Goal: Task Accomplishment & Management: Use online tool/utility

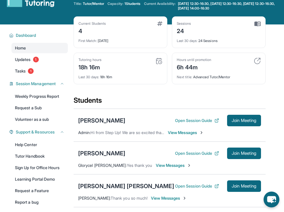
scroll to position [17, 0]
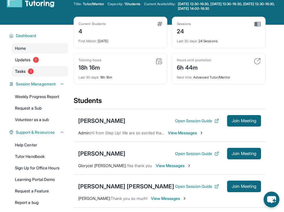
click at [24, 73] on span "Tasks" at bounding box center [20, 71] width 11 height 6
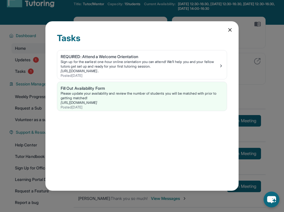
click at [232, 30] on icon at bounding box center [230, 30] width 6 height 6
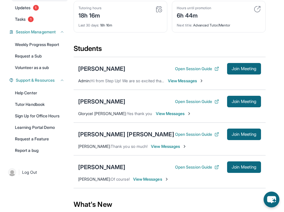
scroll to position [84, 0]
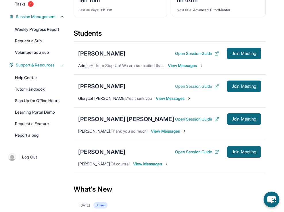
click at [198, 87] on button "Open Session Guide" at bounding box center [197, 86] width 44 height 6
click at [105, 86] on div "[PERSON_NAME]" at bounding box center [101, 86] width 47 height 8
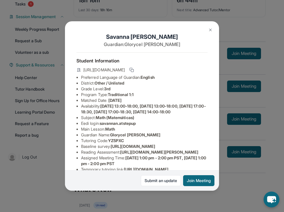
click at [210, 29] on img at bounding box center [210, 30] width 5 height 5
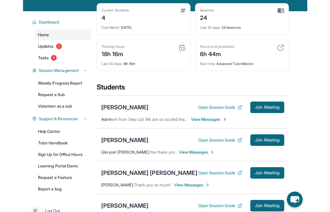
scroll to position [0, 0]
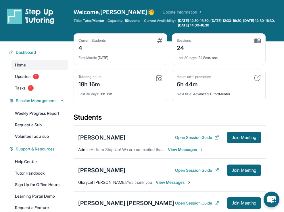
click at [109, 170] on div "[PERSON_NAME]" at bounding box center [101, 170] width 47 height 8
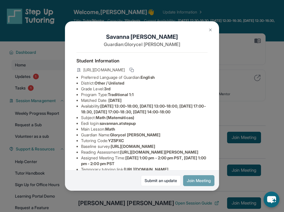
click at [194, 178] on button "Join Meeting" at bounding box center [198, 180] width 31 height 11
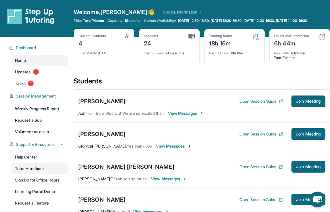
click at [34, 174] on link "Tutor Handbook" at bounding box center [40, 168] width 56 height 10
